Goal: Check status

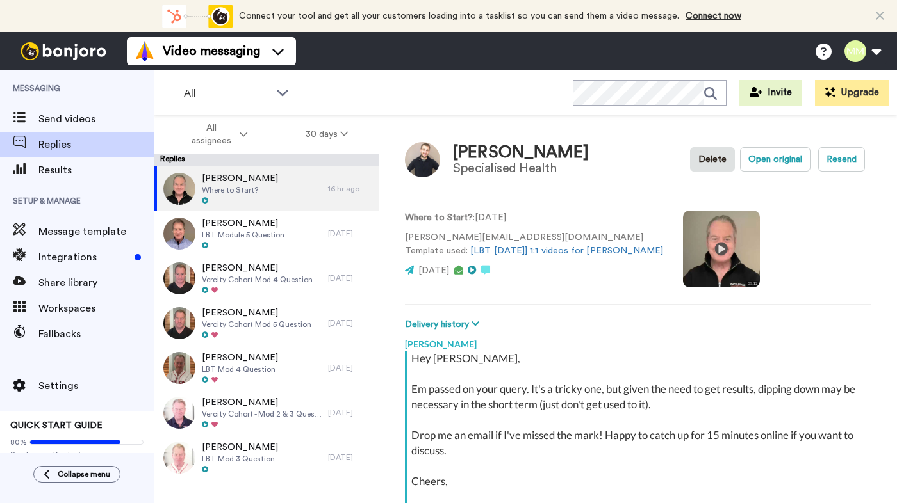
type textarea "x"
